Goal: Task Accomplishment & Management: Complete application form

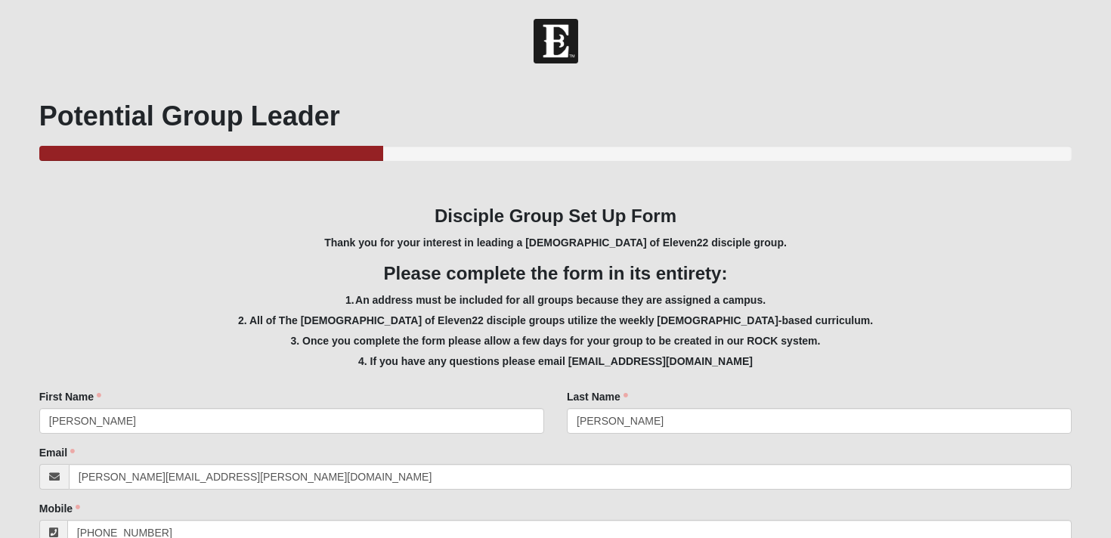
click at [175, 318] on h5 "2. All of The Church of Eleven22 disciple groups utilize the weekly sermon-base…" at bounding box center [556, 321] width 1034 height 13
